Goal: Transaction & Acquisition: Purchase product/service

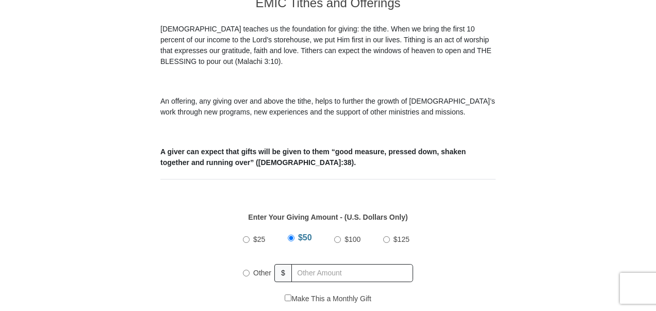
scroll to position [306, 0]
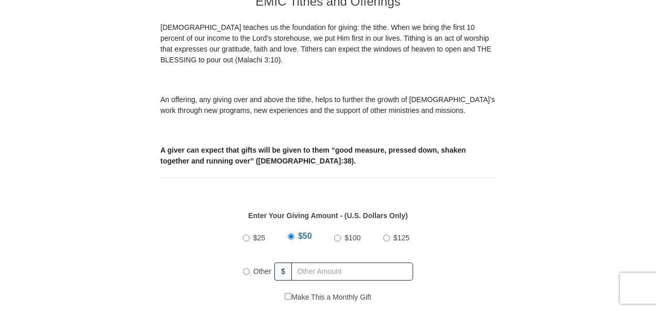
click at [334, 235] on input "$100" at bounding box center [337, 238] width 7 height 7
radio input "true"
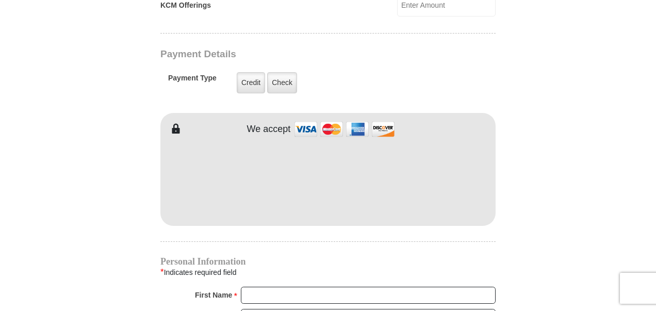
scroll to position [825, 0]
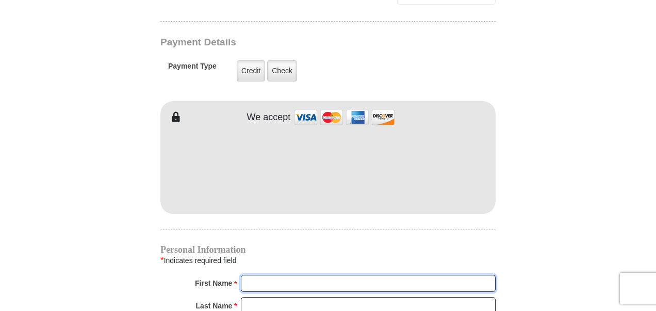
click at [301, 275] on input "First Name *" at bounding box center [368, 284] width 255 height 18
click at [296, 297] on input "Last Name *" at bounding box center [368, 306] width 255 height 18
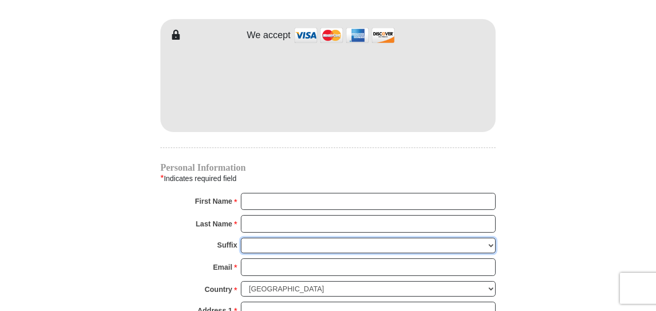
scroll to position [916, 0]
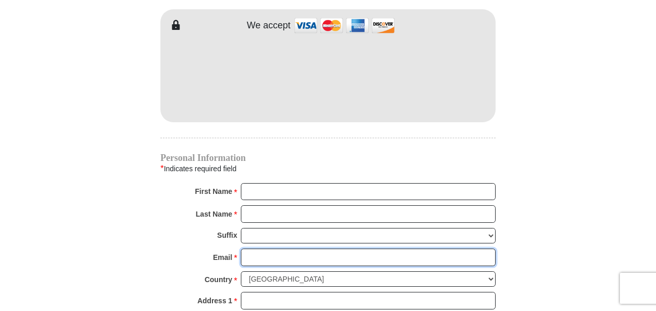
click at [417, 249] on input "Email *" at bounding box center [368, 258] width 255 height 18
type input "[EMAIL_ADDRESS][DOMAIN_NAME]"
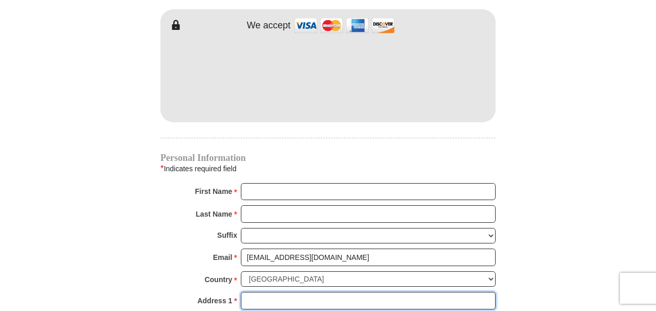
type input "[STREET_ADDRESS]"
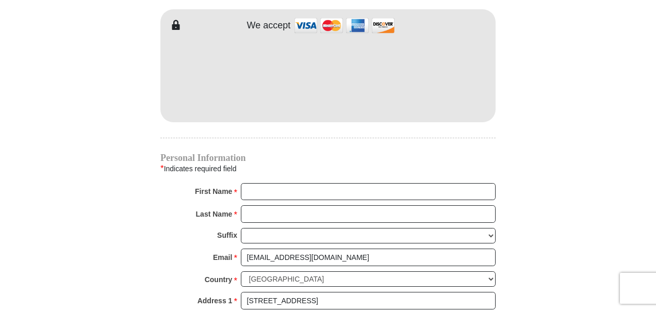
type input "[GEOGRAPHIC_DATA]"
select select "[GEOGRAPHIC_DATA]"
type input "76135-9056"
type input "8174846700"
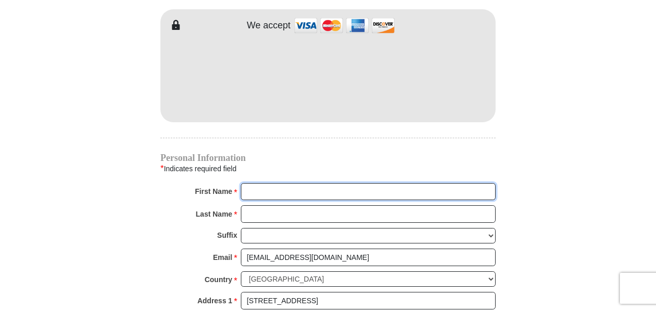
click at [362, 183] on input "First Name *" at bounding box center [368, 192] width 255 height 18
type input "[PERSON_NAME] & [PERSON_NAME]"
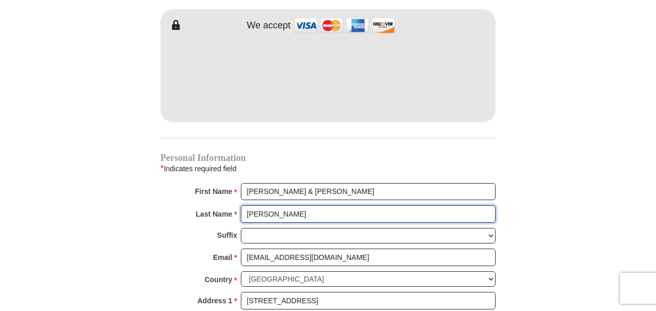
type input "[PERSON_NAME]"
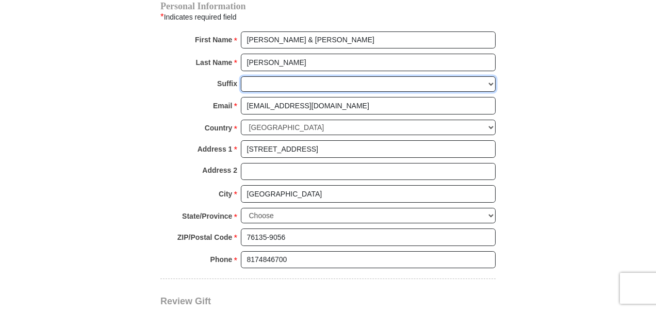
scroll to position [1088, 0]
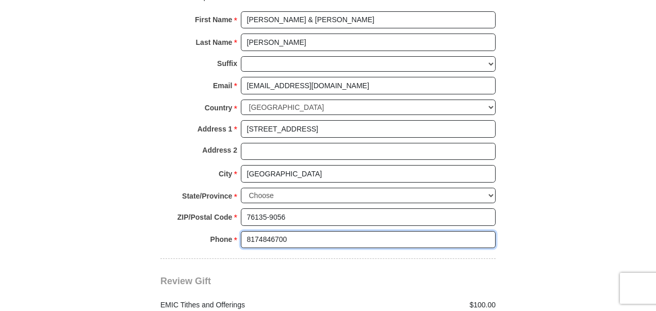
click at [398, 231] on input "8174846700" at bounding box center [368, 240] width 255 height 18
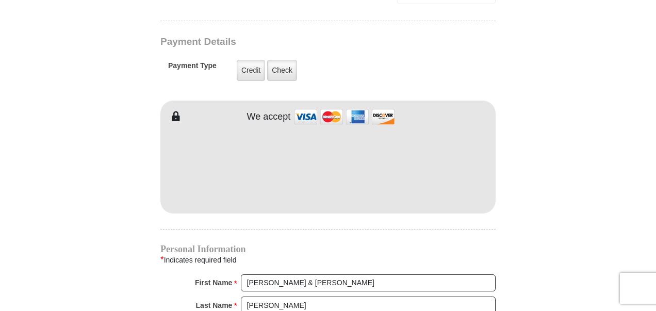
scroll to position [822, 0]
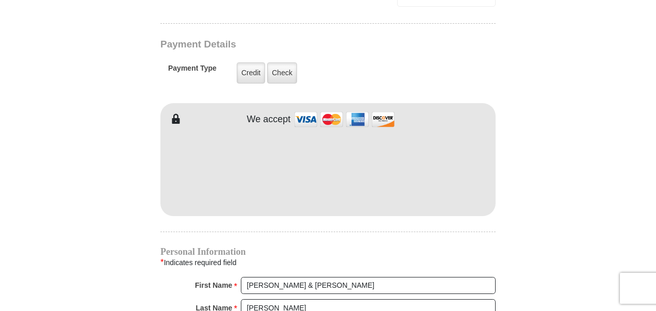
type input "[PHONE_NUMBER]"
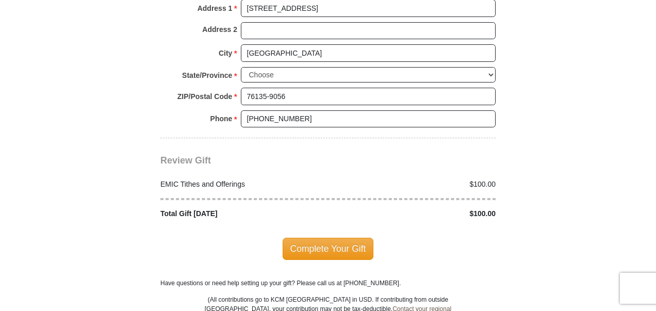
scroll to position [1213, 0]
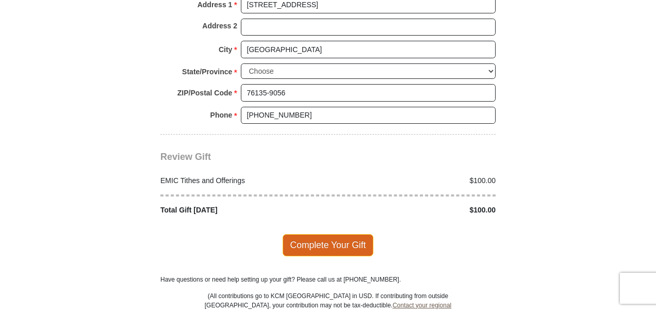
click at [330, 234] on span "Complete Your Gift" at bounding box center [328, 245] width 91 height 22
